Goal: Entertainment & Leisure: Browse casually

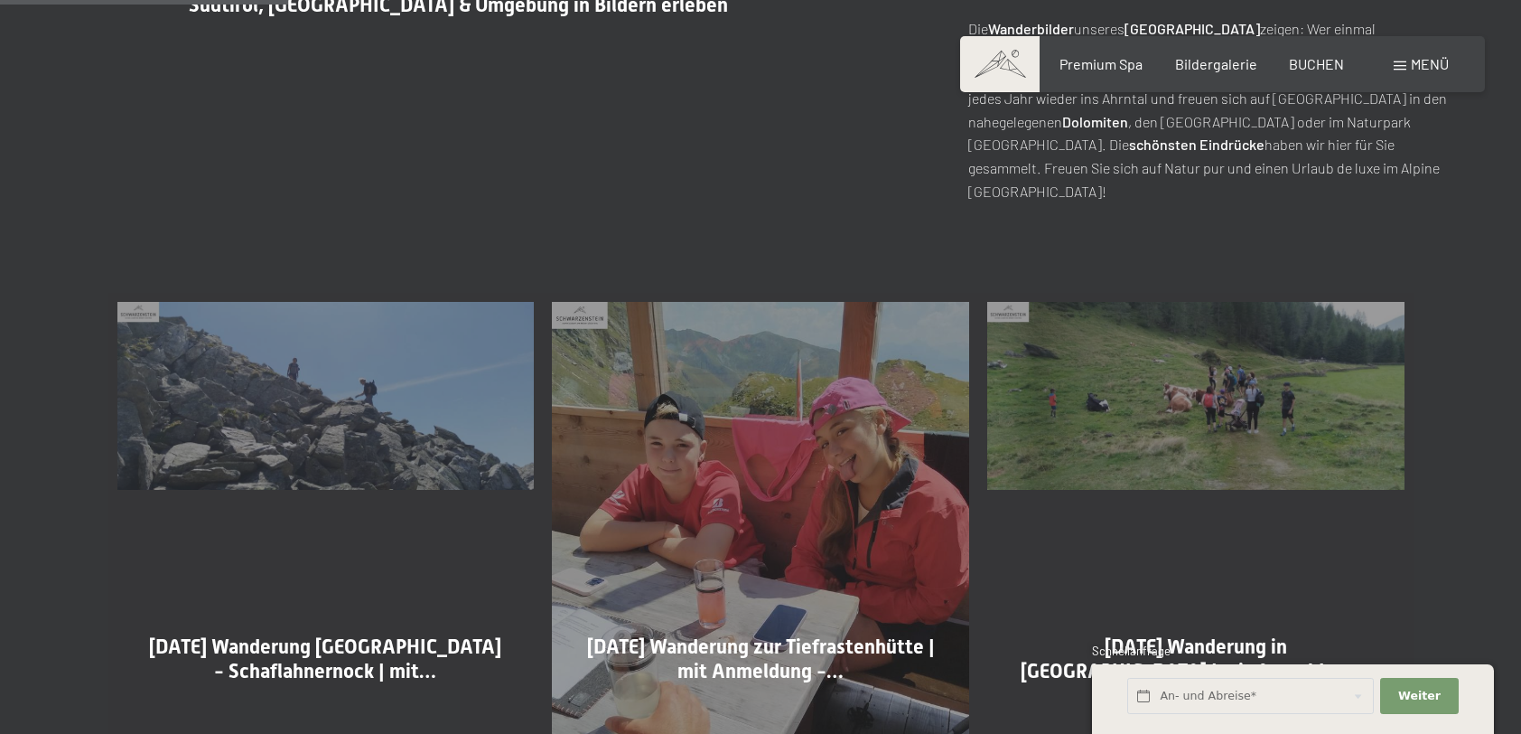
scroll to position [903, 0]
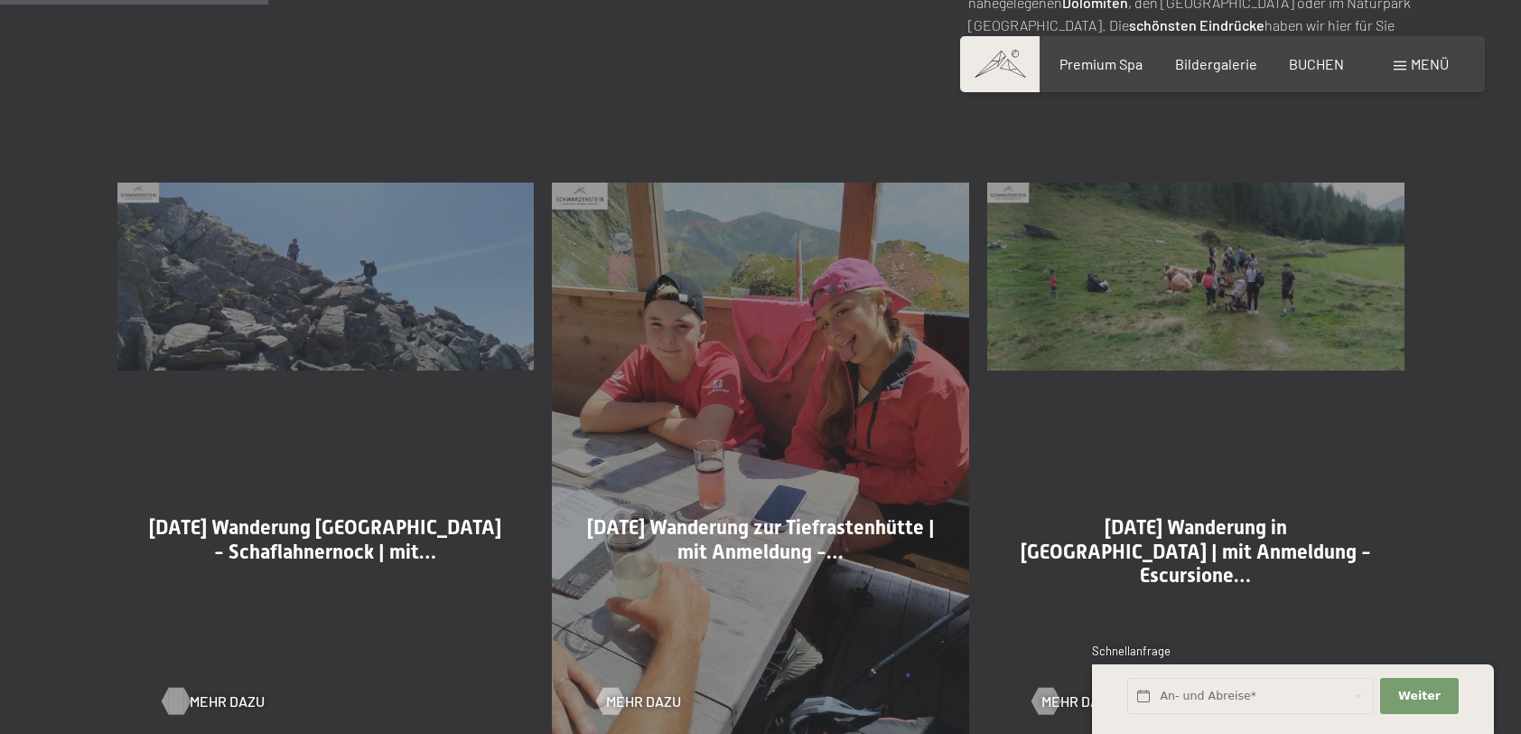
click at [179, 708] on div at bounding box center [175, 701] width 15 height 27
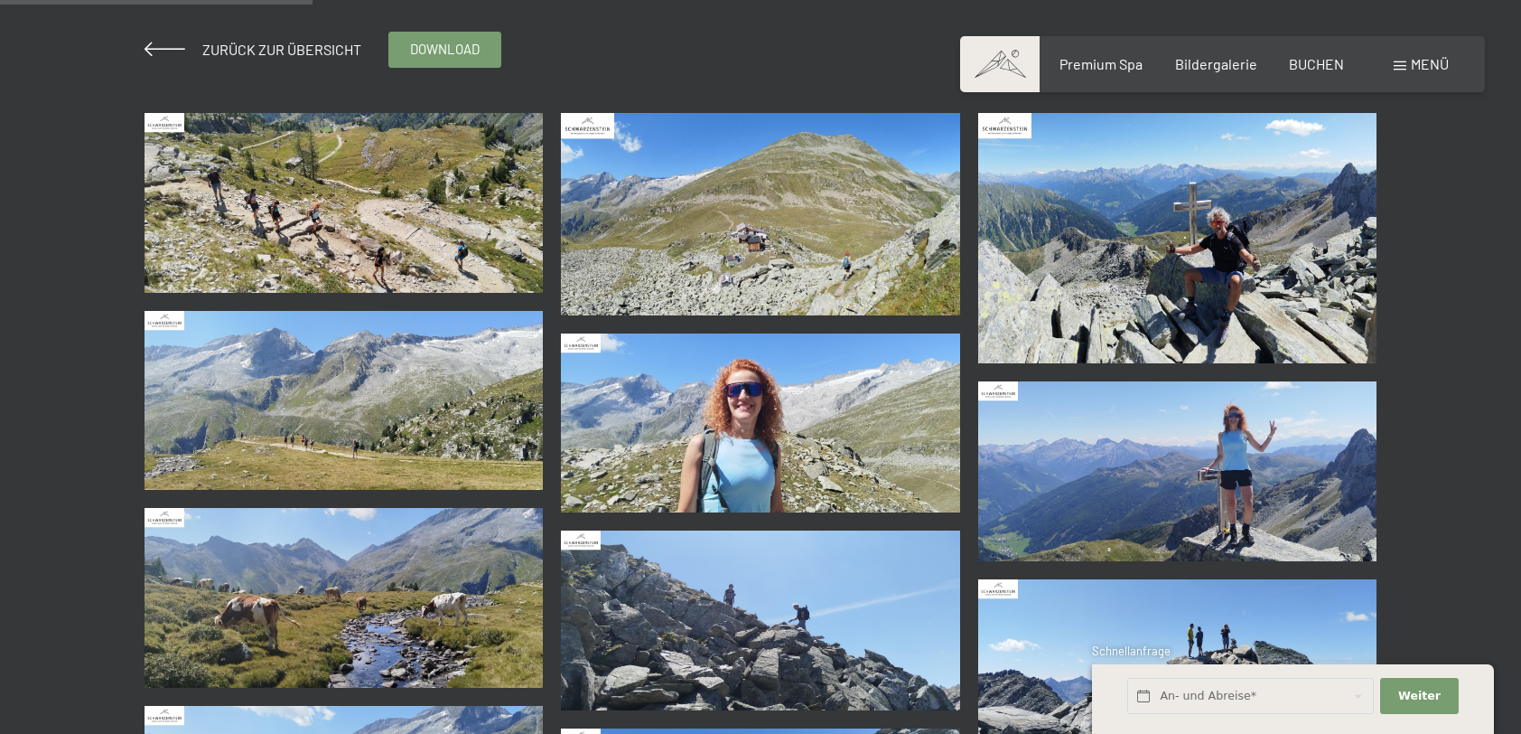
scroll to position [361, 0]
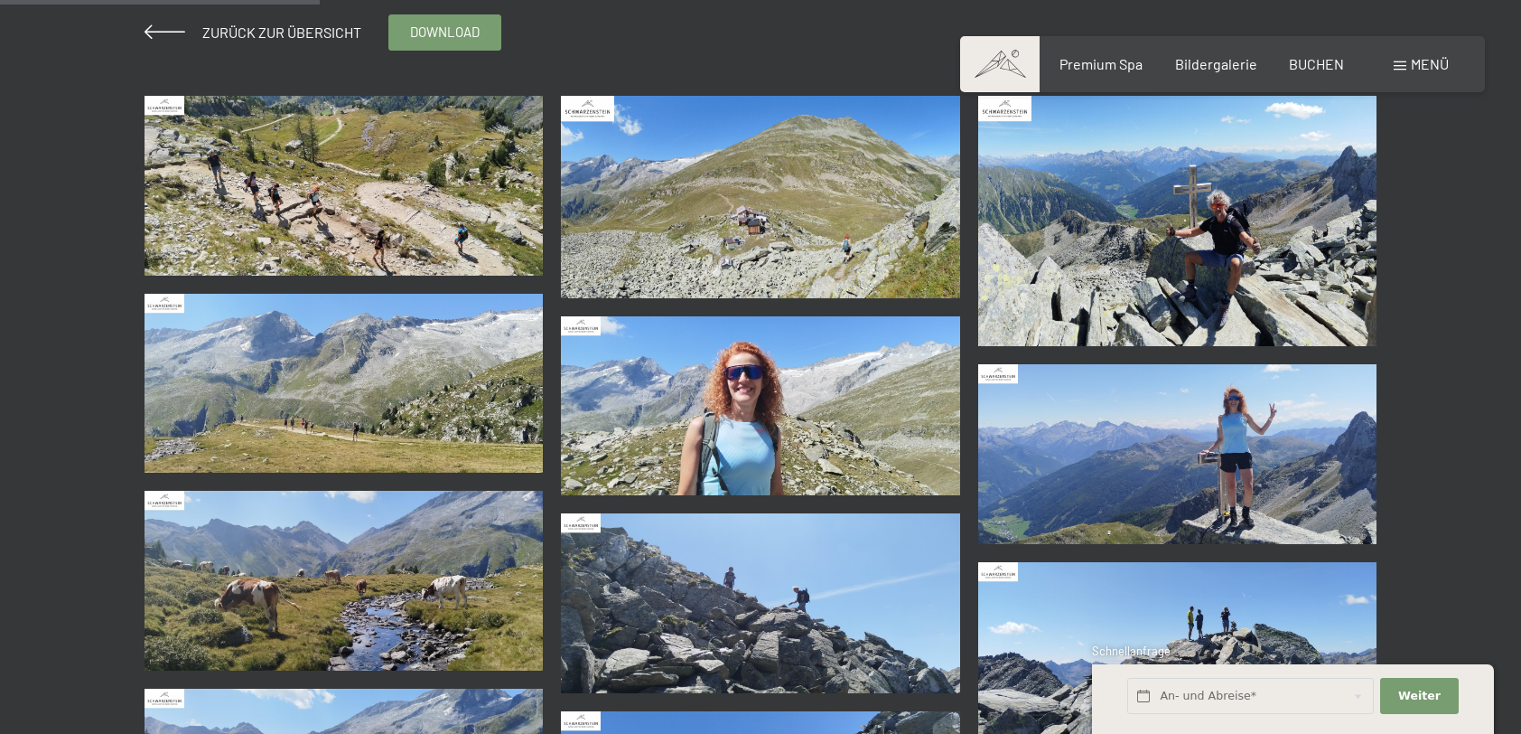
click at [483, 220] on img at bounding box center [344, 186] width 399 height 180
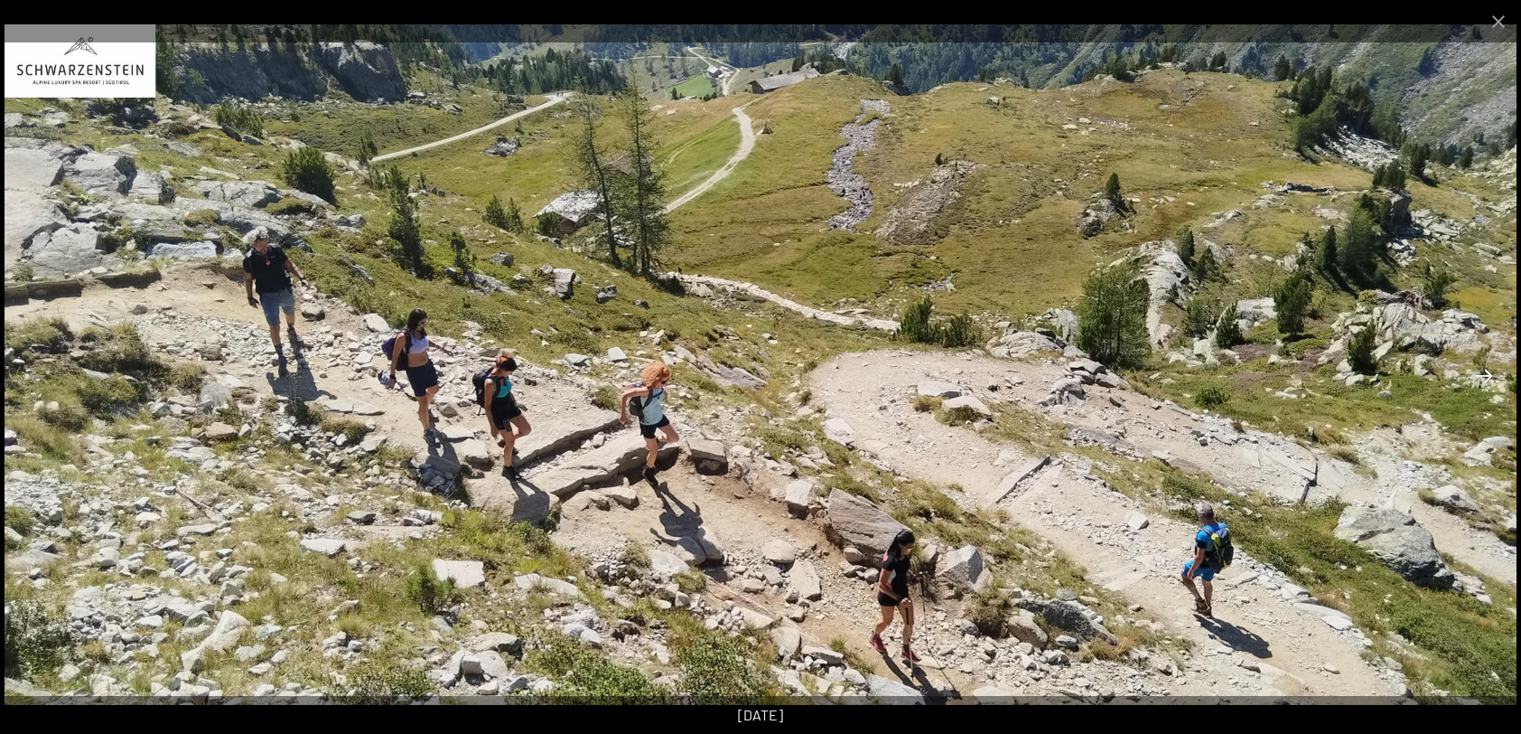
click at [1484, 376] on button "Next slide" at bounding box center [1484, 375] width 38 height 35
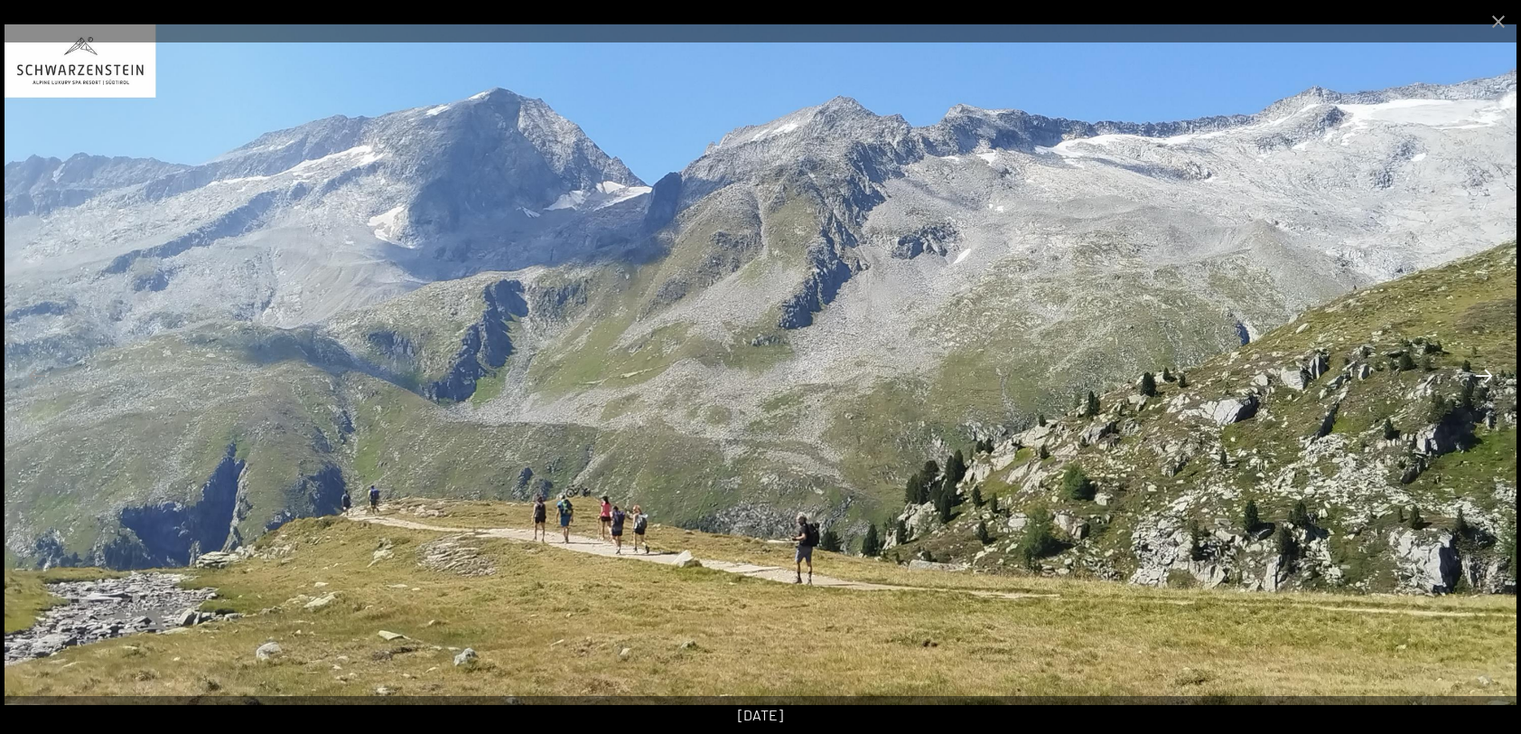
click at [1484, 376] on button "Next slide" at bounding box center [1484, 375] width 38 height 35
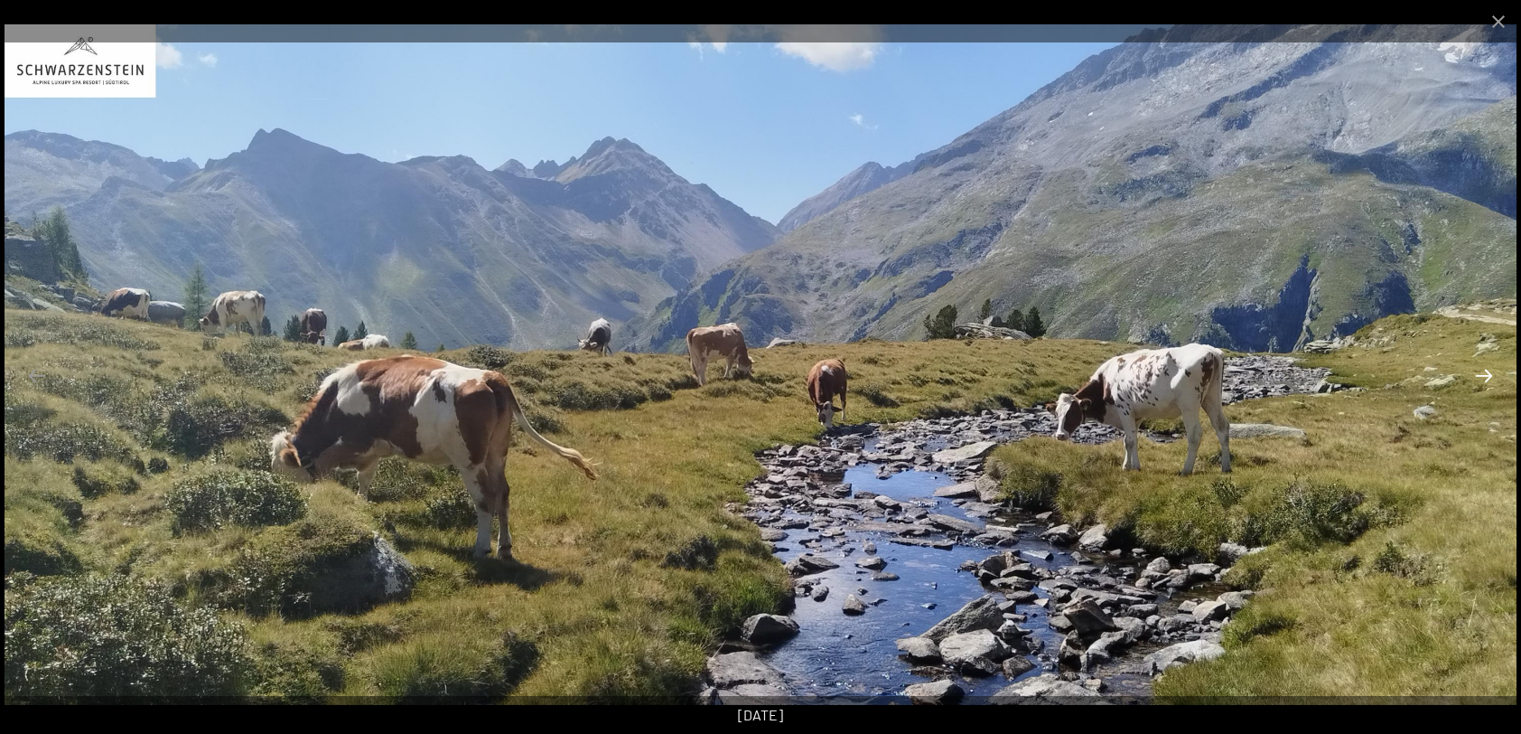
click at [1484, 376] on button "Next slide" at bounding box center [1484, 375] width 38 height 35
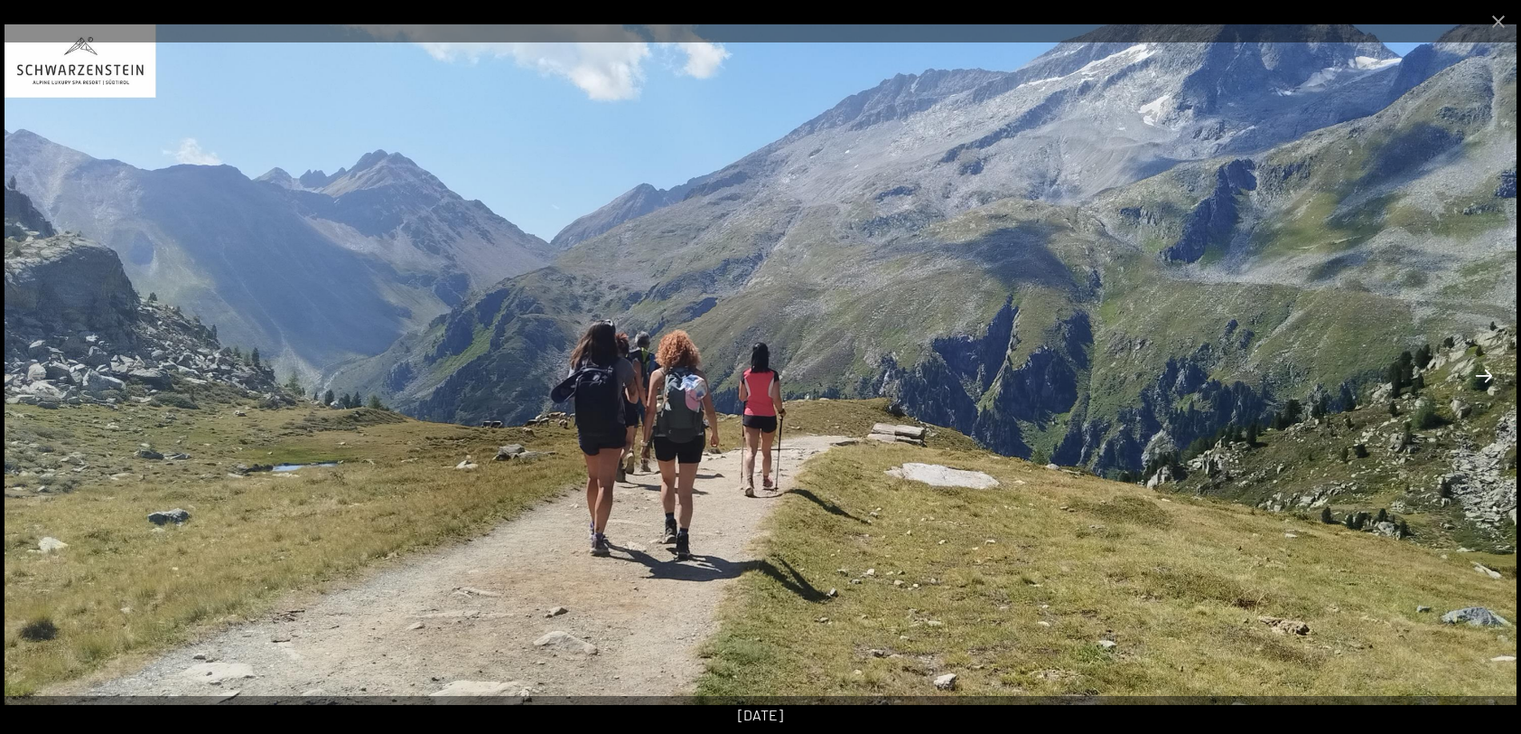
click at [1484, 376] on button "Next slide" at bounding box center [1484, 375] width 38 height 35
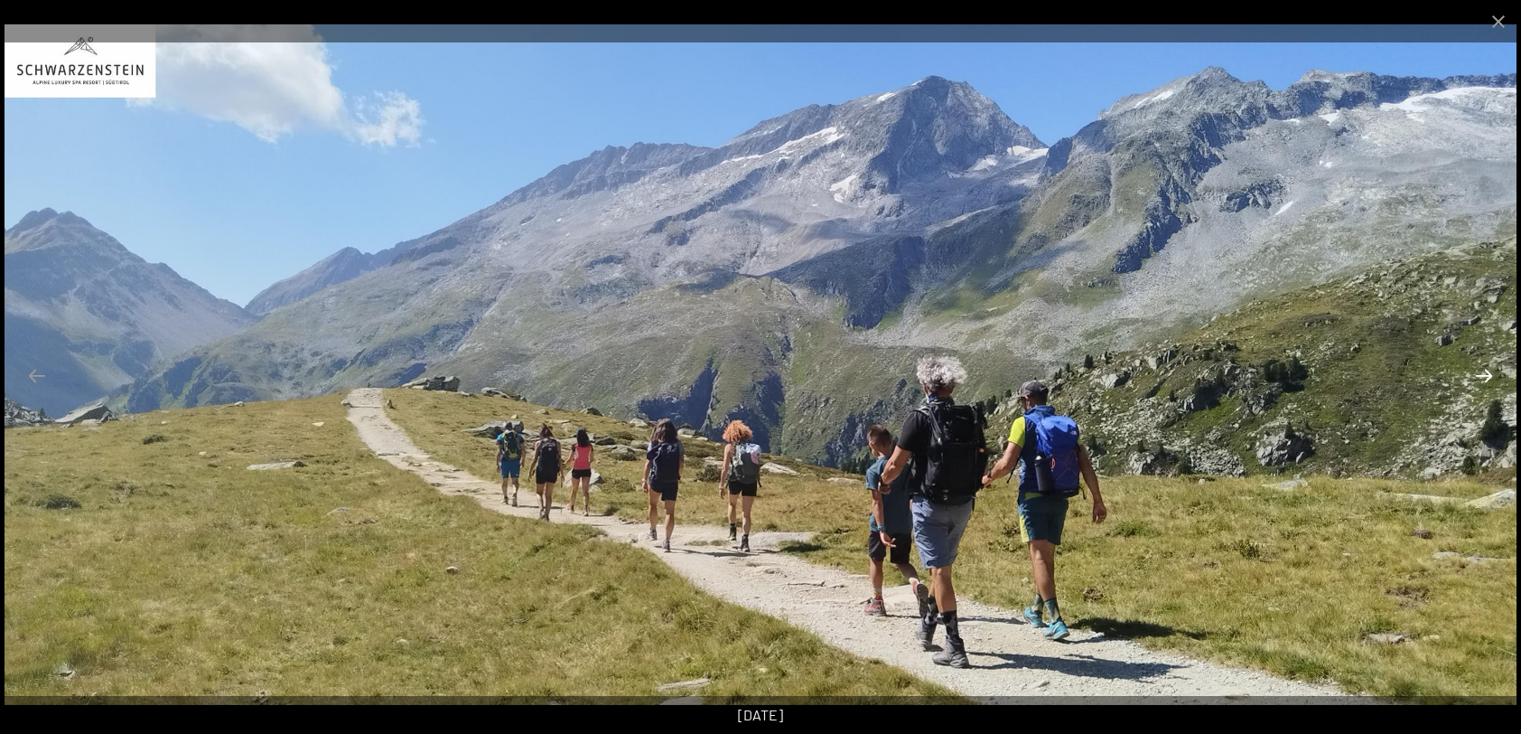
click at [1484, 376] on button "Next slide" at bounding box center [1484, 375] width 38 height 35
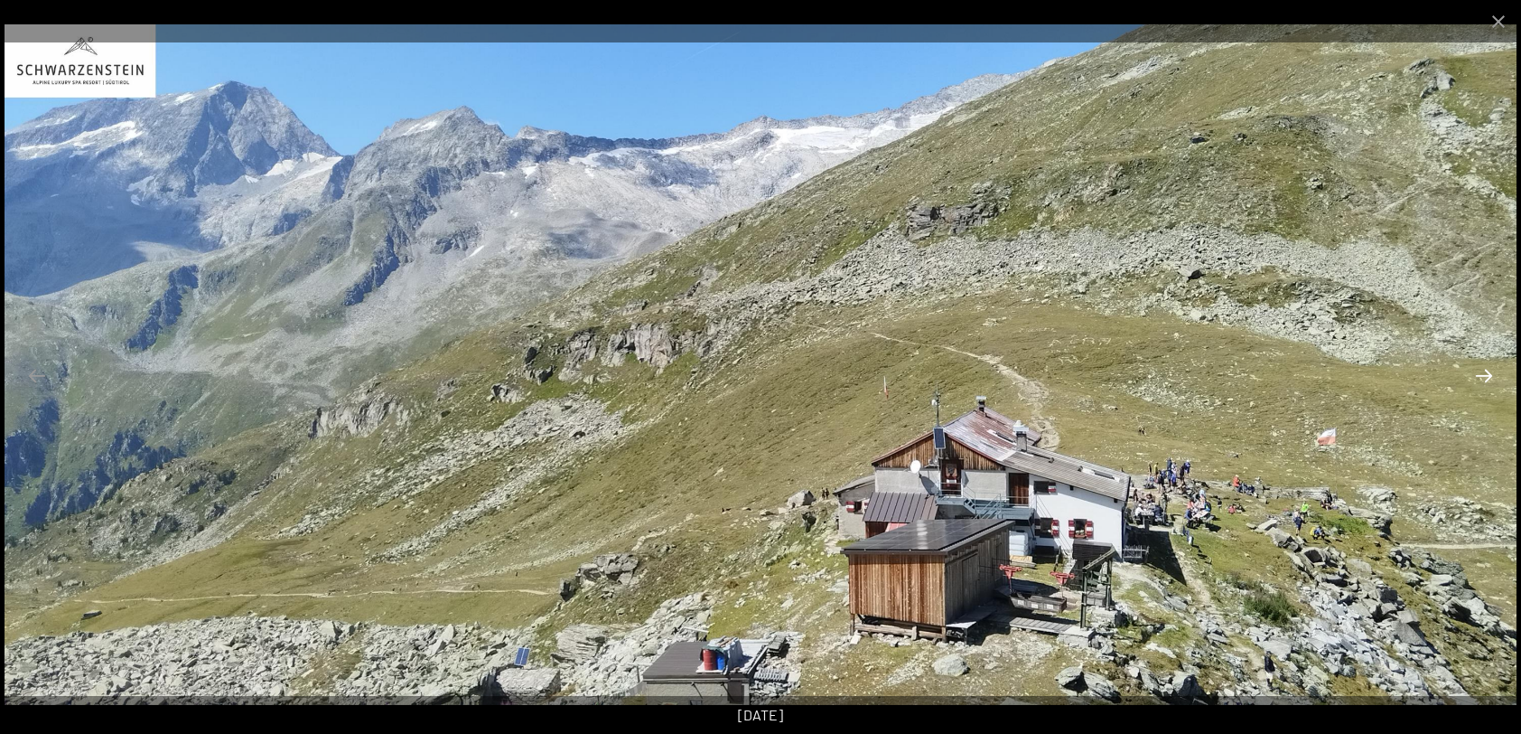
click at [1484, 376] on button "Next slide" at bounding box center [1484, 375] width 38 height 35
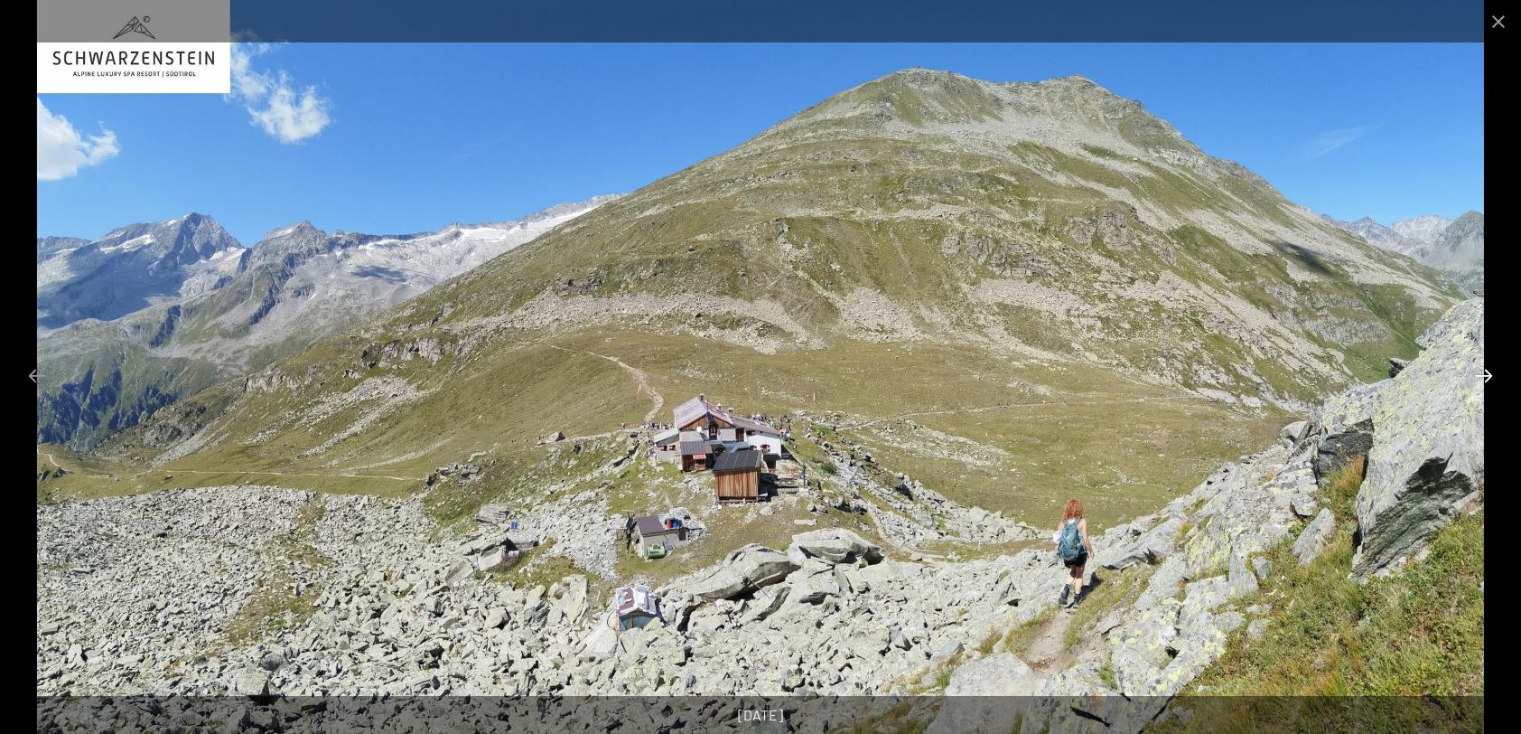
click at [1484, 376] on button "Next slide" at bounding box center [1484, 375] width 38 height 35
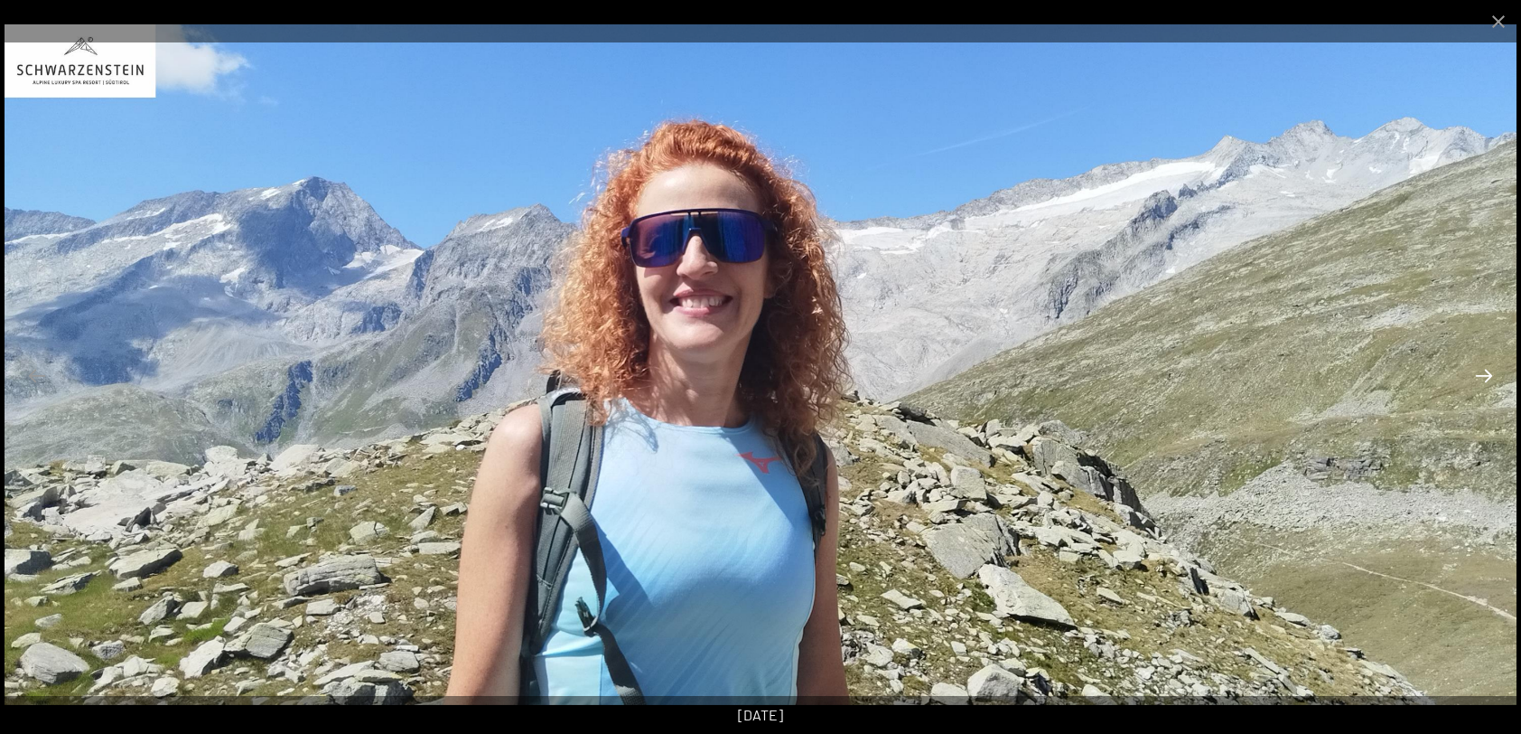
click at [1484, 376] on button "Next slide" at bounding box center [1484, 375] width 38 height 35
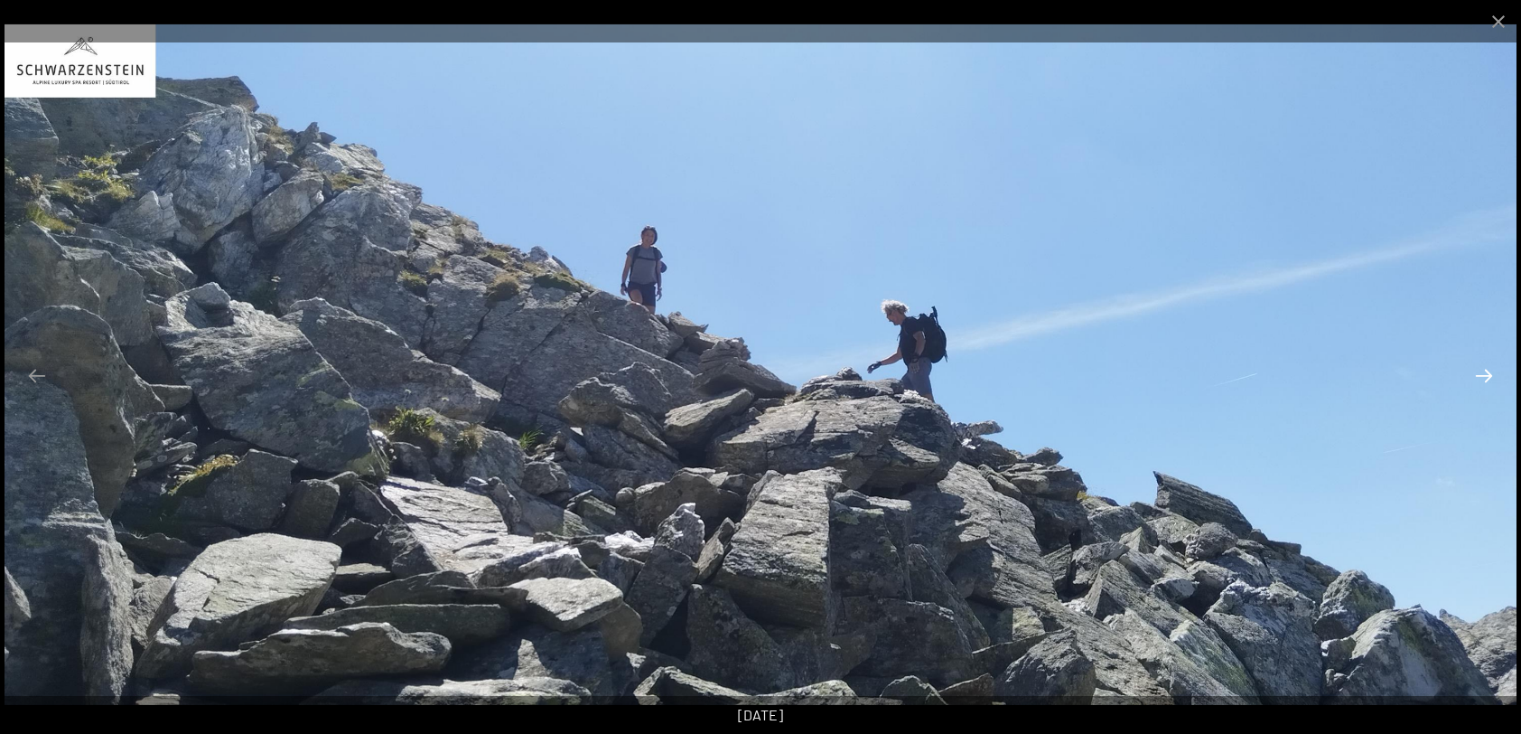
click at [1484, 376] on button "Next slide" at bounding box center [1484, 375] width 38 height 35
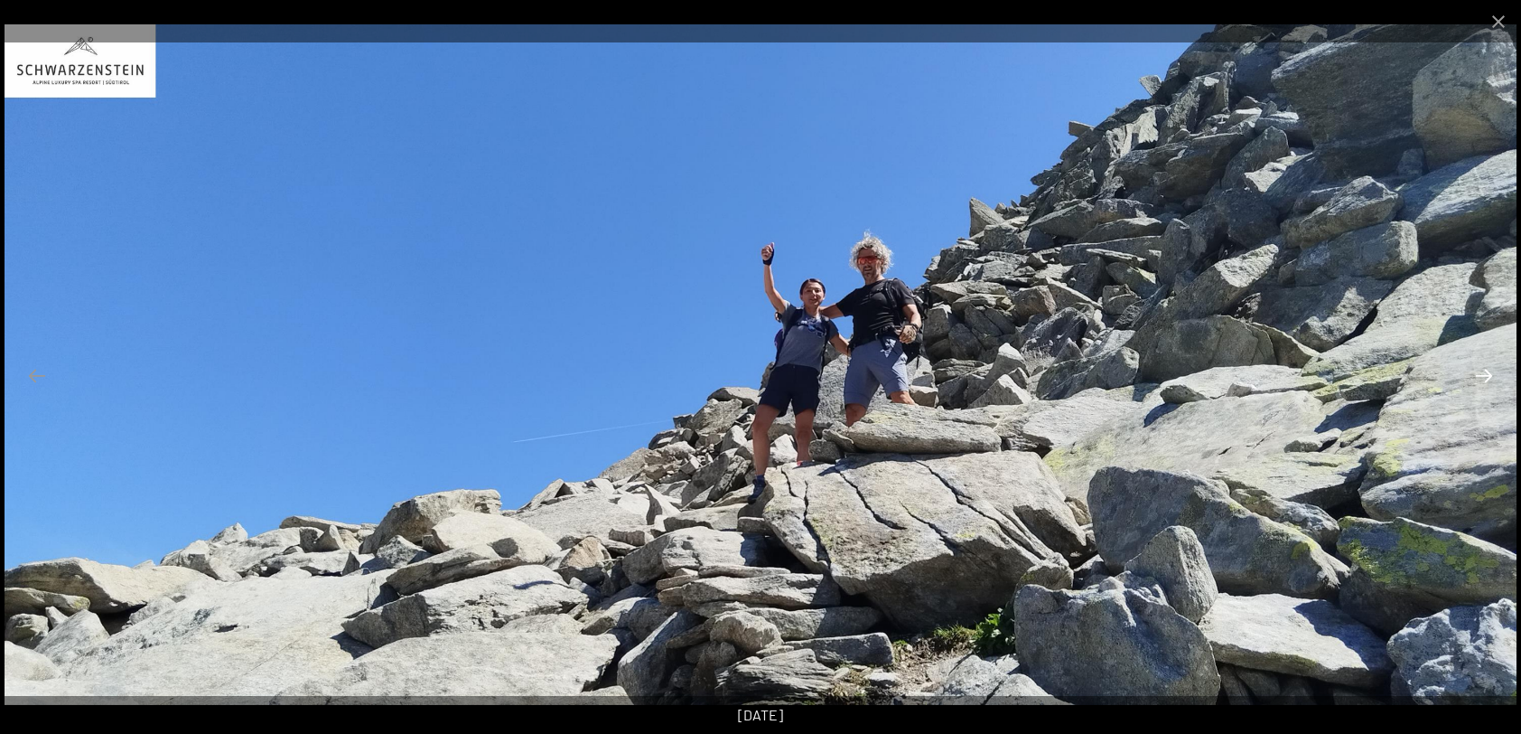
click at [1484, 376] on button "Next slide" at bounding box center [1484, 375] width 38 height 35
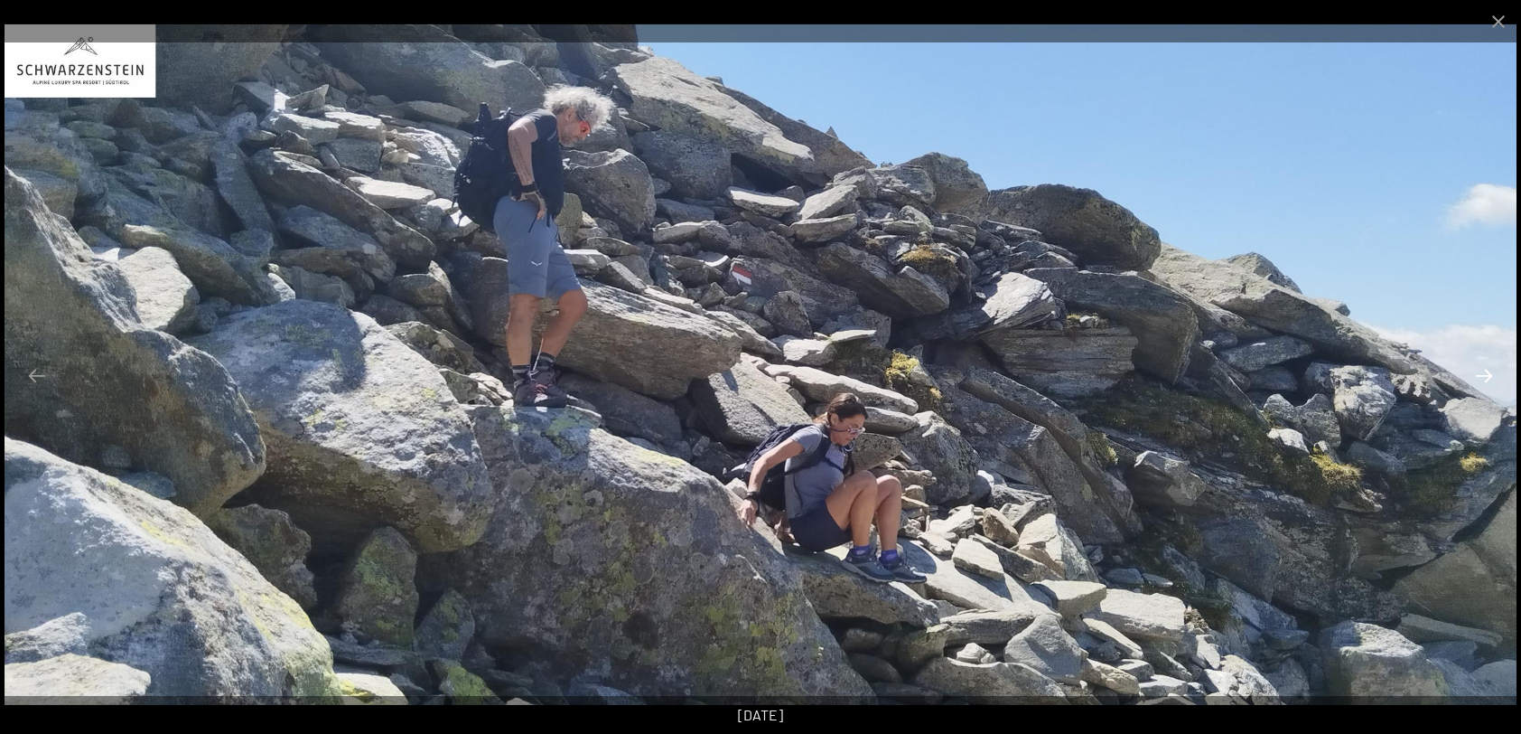
click at [1484, 376] on button "Next slide" at bounding box center [1484, 375] width 38 height 35
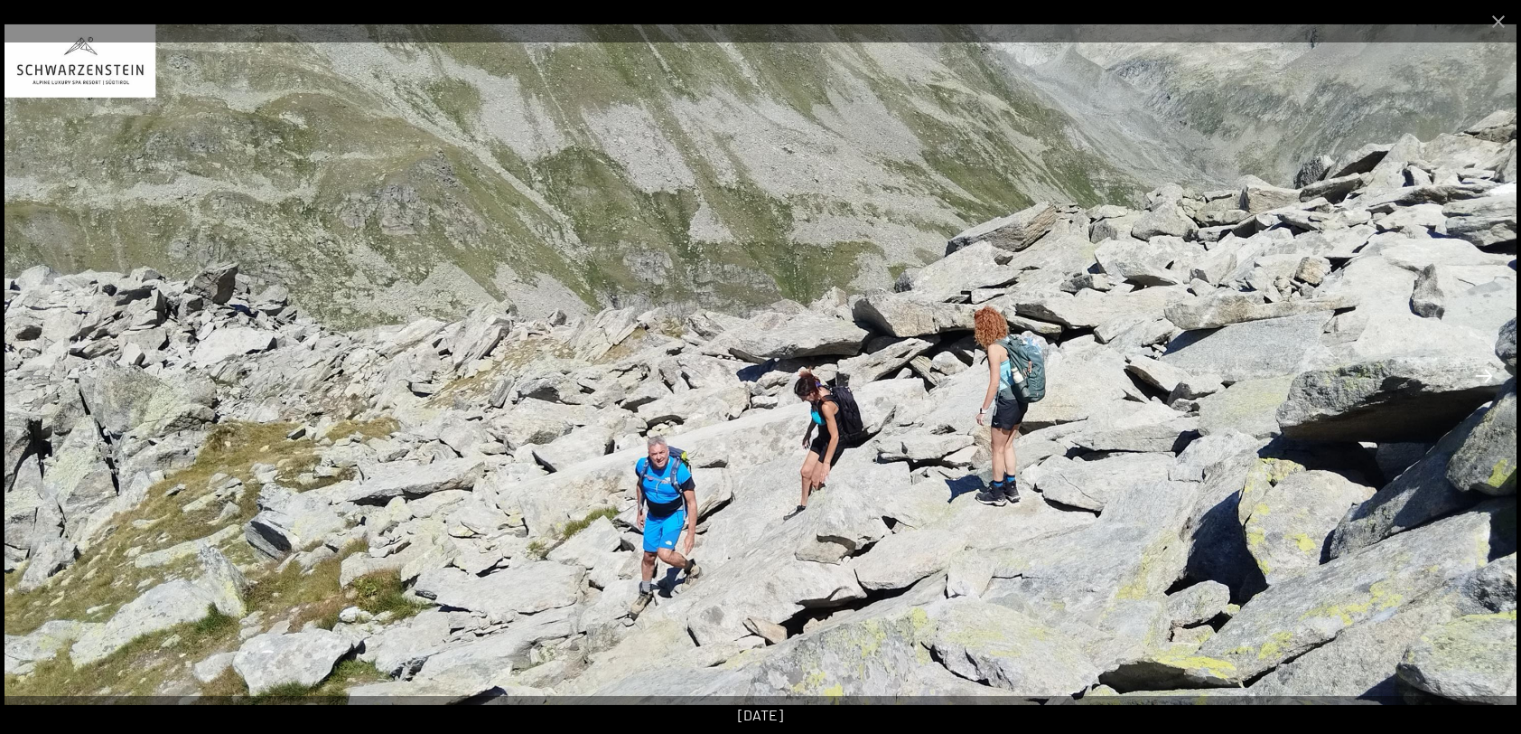
click at [1484, 376] on button "Next slide" at bounding box center [1484, 375] width 38 height 35
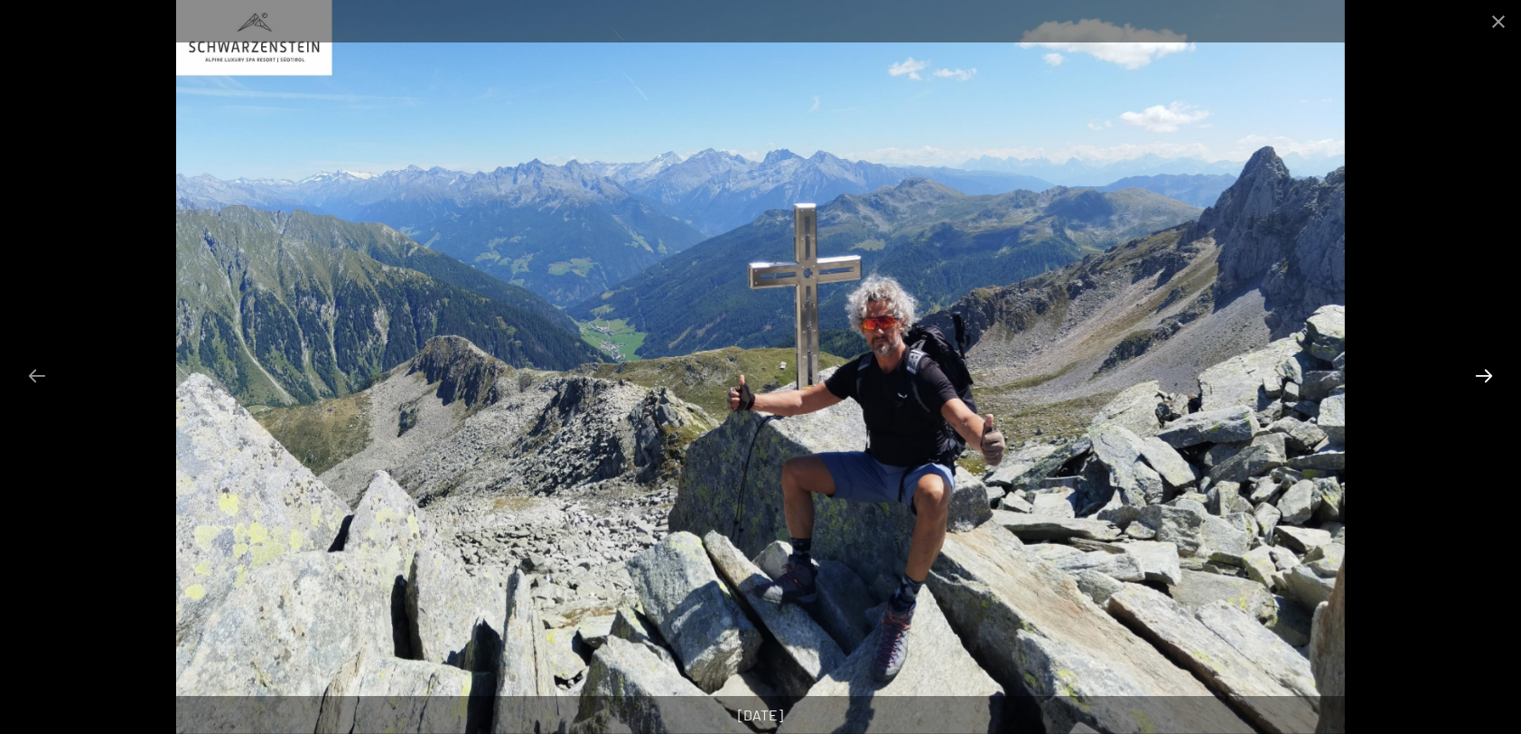
click at [1484, 376] on button "Next slide" at bounding box center [1484, 375] width 38 height 35
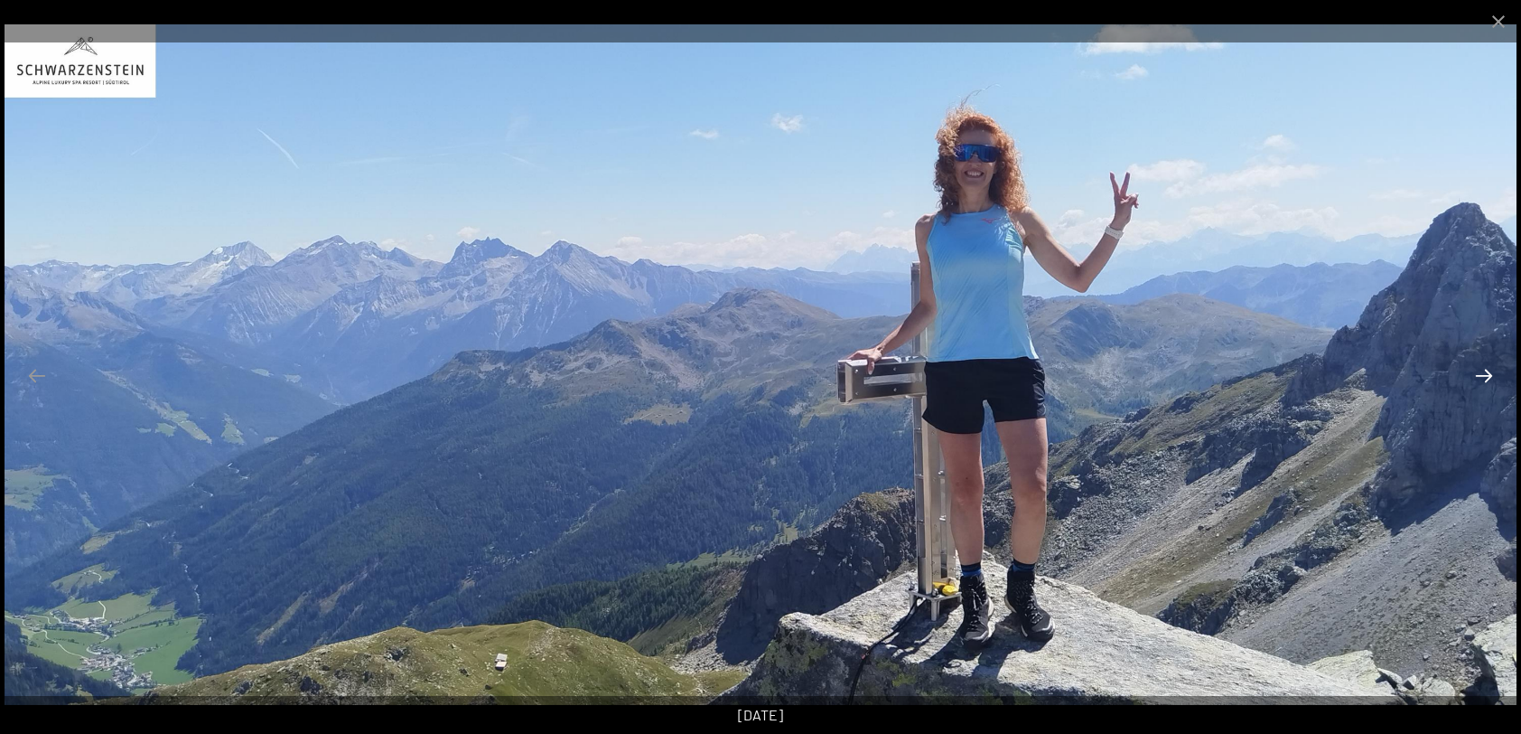
click at [1484, 376] on button "Next slide" at bounding box center [1484, 375] width 38 height 35
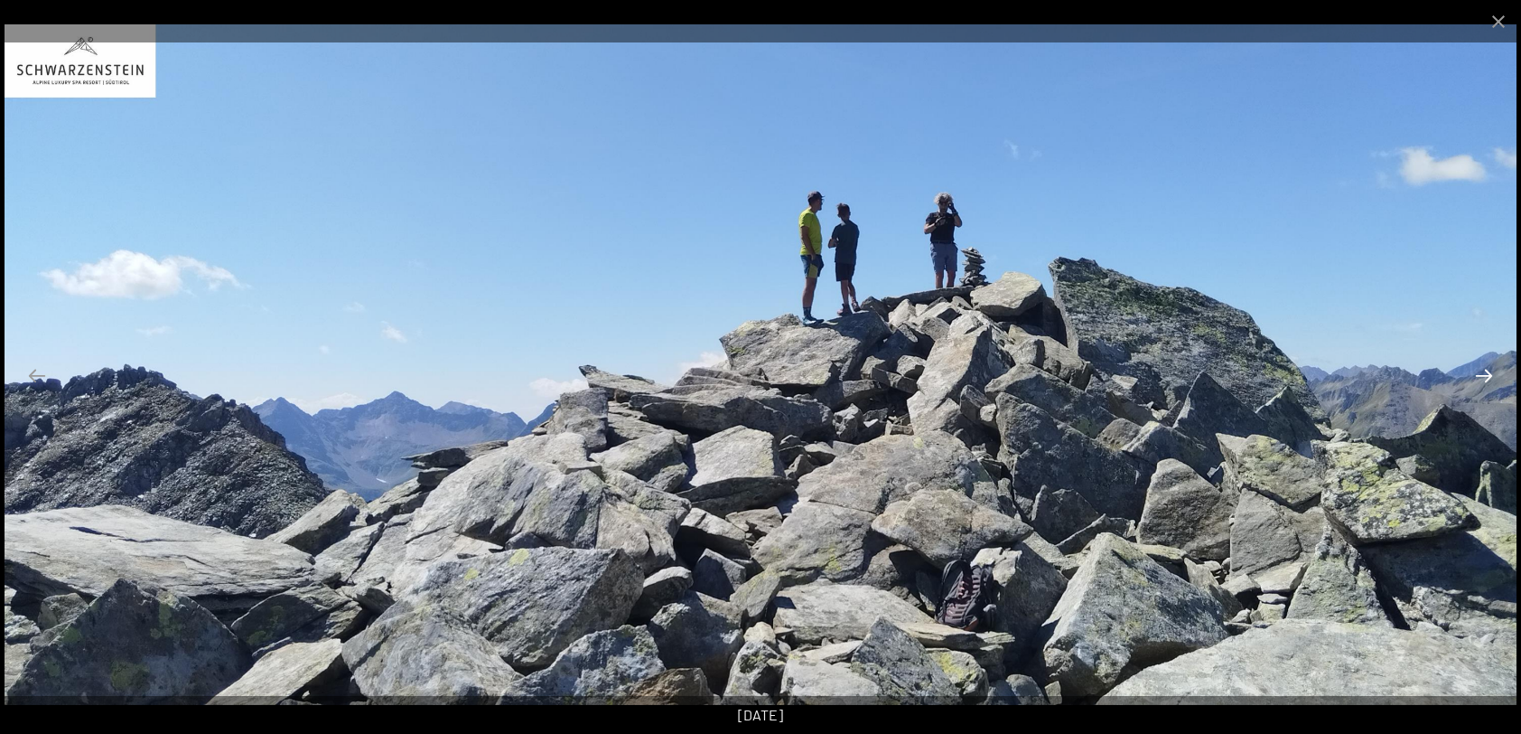
click at [1484, 376] on button "Next slide" at bounding box center [1484, 375] width 38 height 35
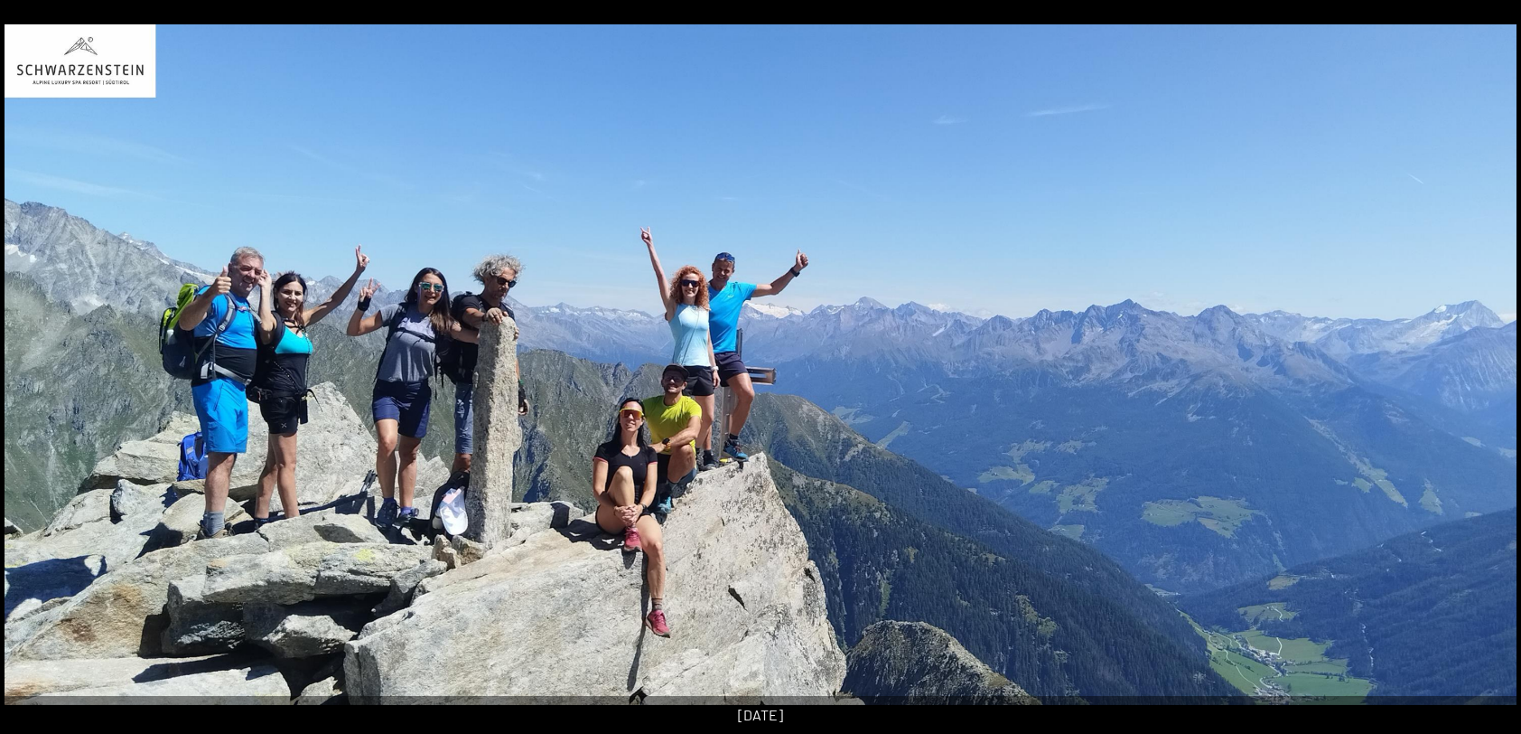
click at [1484, 376] on button "Next slide" at bounding box center [1494, 375] width 38 height 35
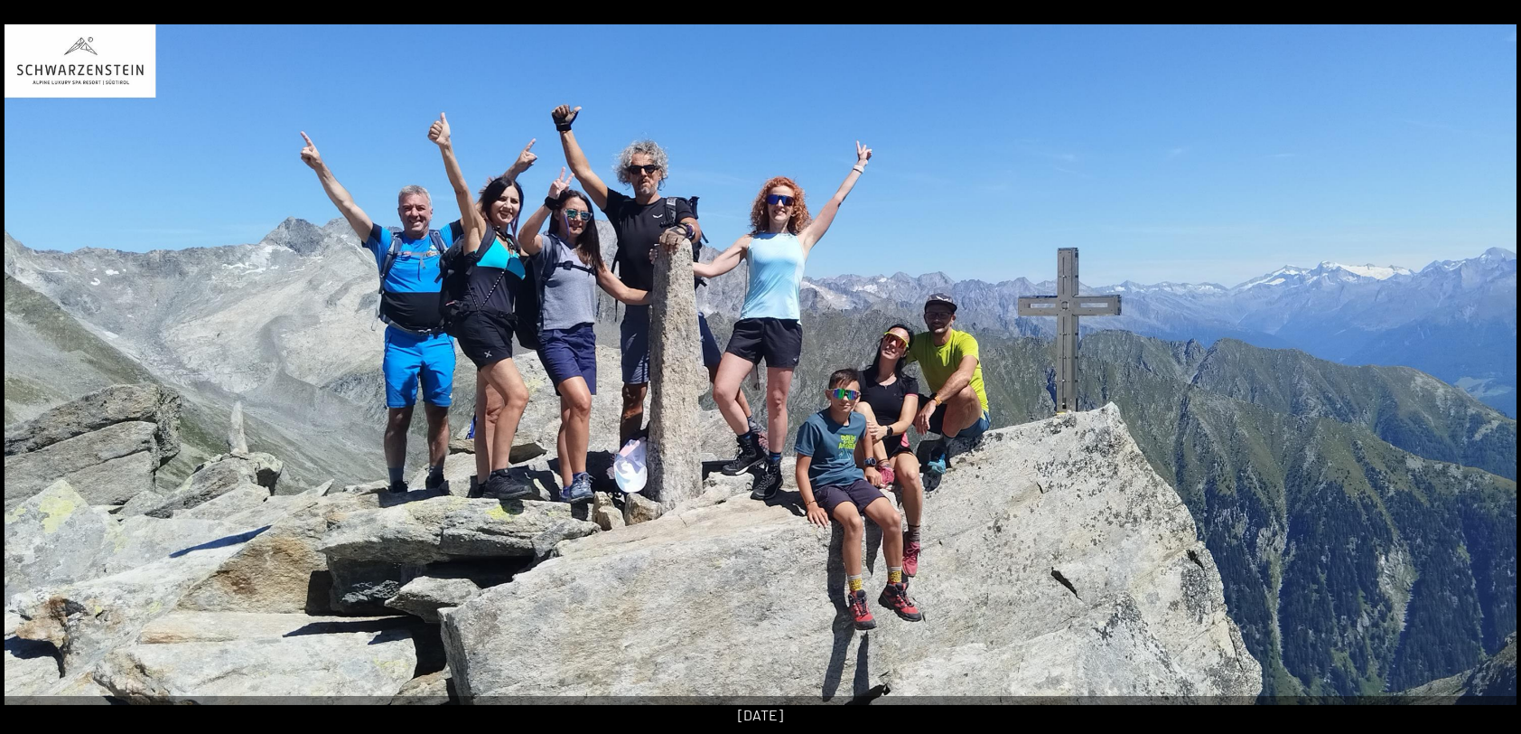
click at [1484, 376] on button "Next slide" at bounding box center [1494, 375] width 38 height 35
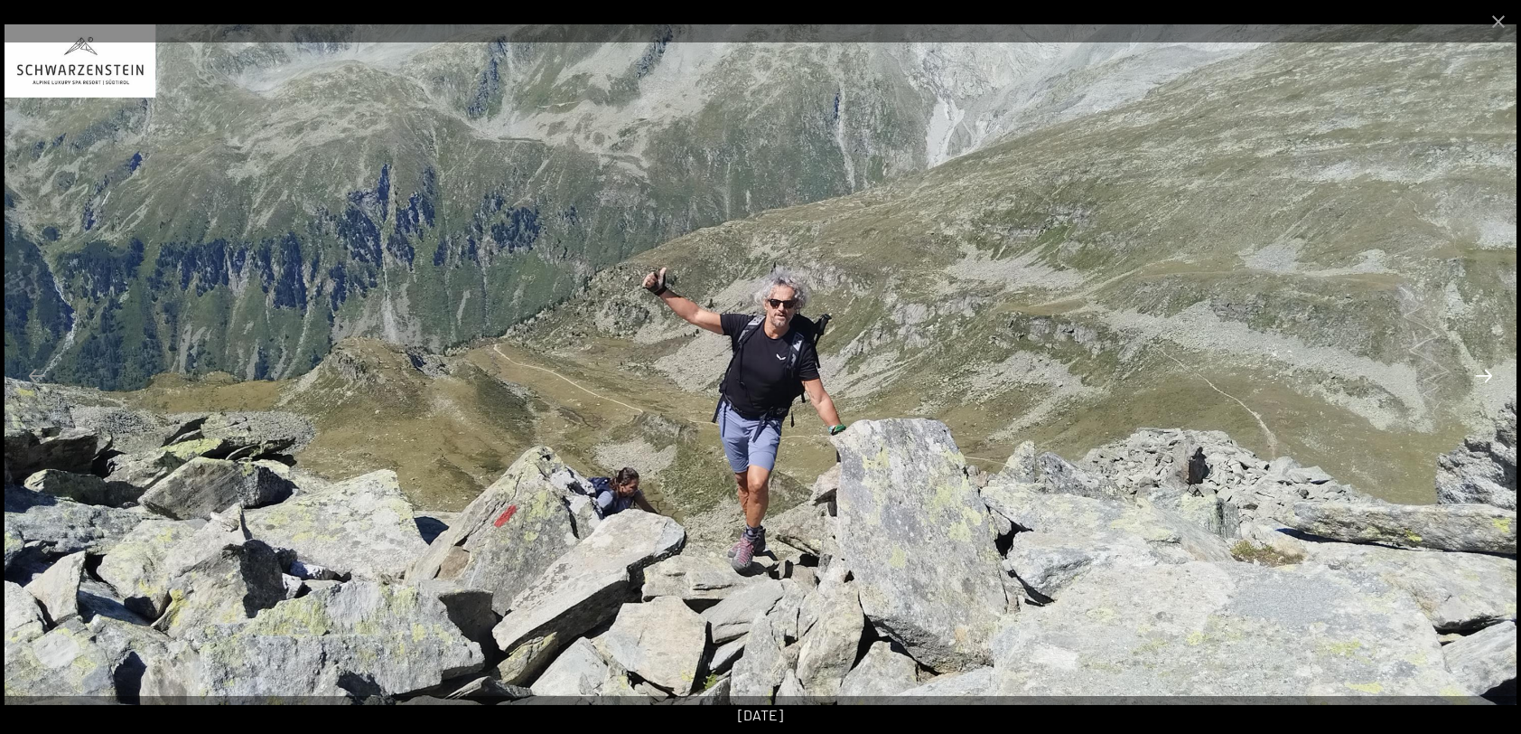
click at [1484, 376] on button "Next slide" at bounding box center [1484, 375] width 38 height 35
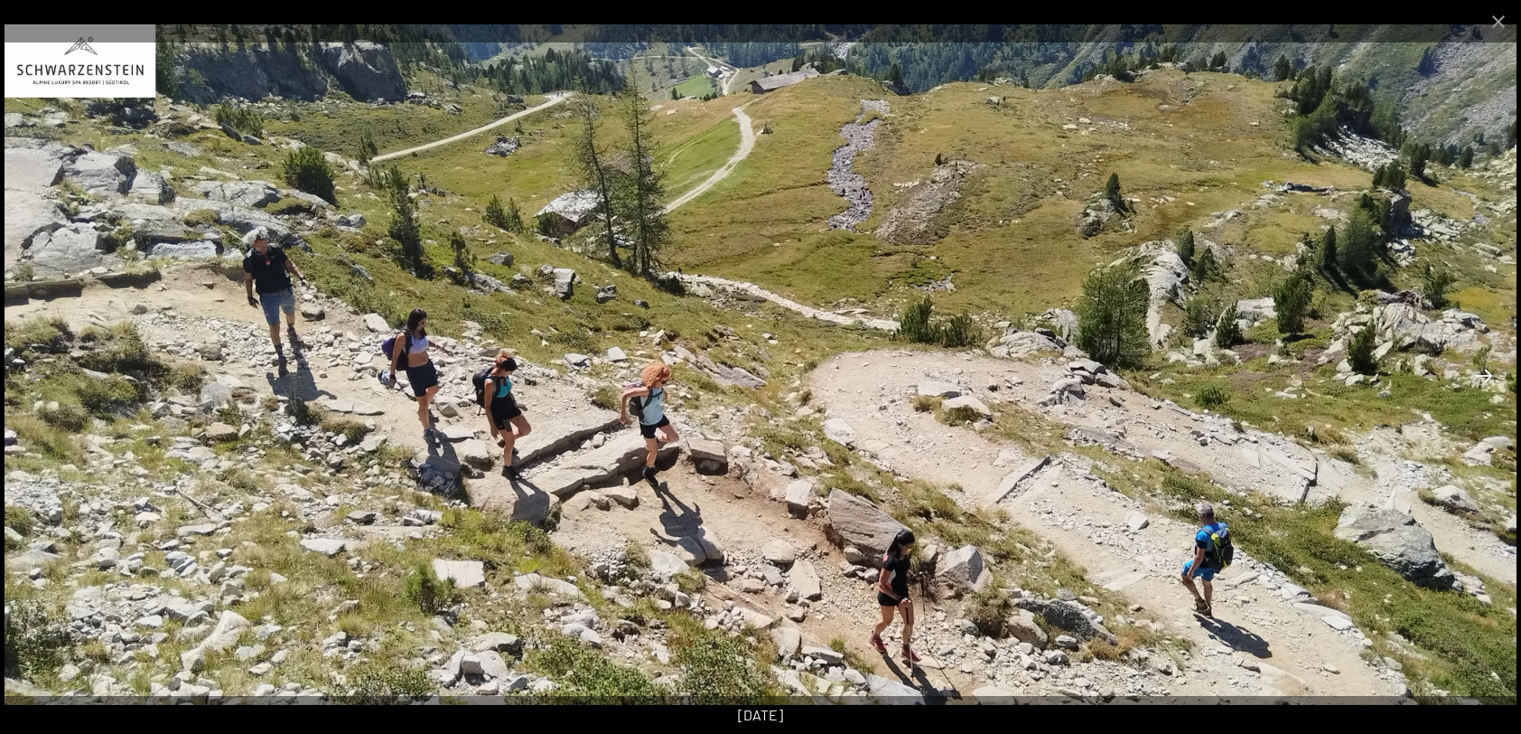
click at [1484, 376] on button "Next slide" at bounding box center [1484, 375] width 38 height 35
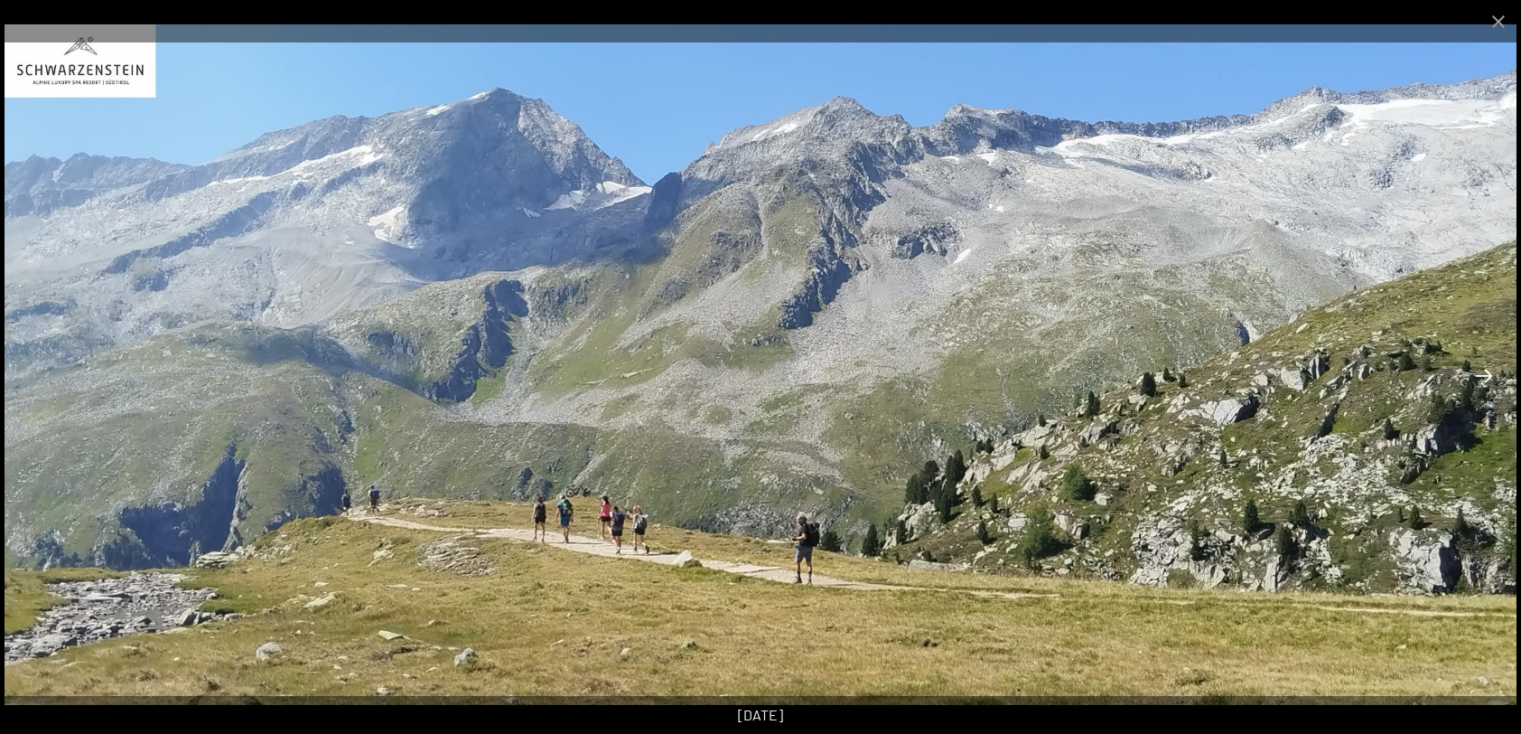
click at [1484, 376] on button "Next slide" at bounding box center [1484, 375] width 38 height 35
